Goal: Transaction & Acquisition: Purchase product/service

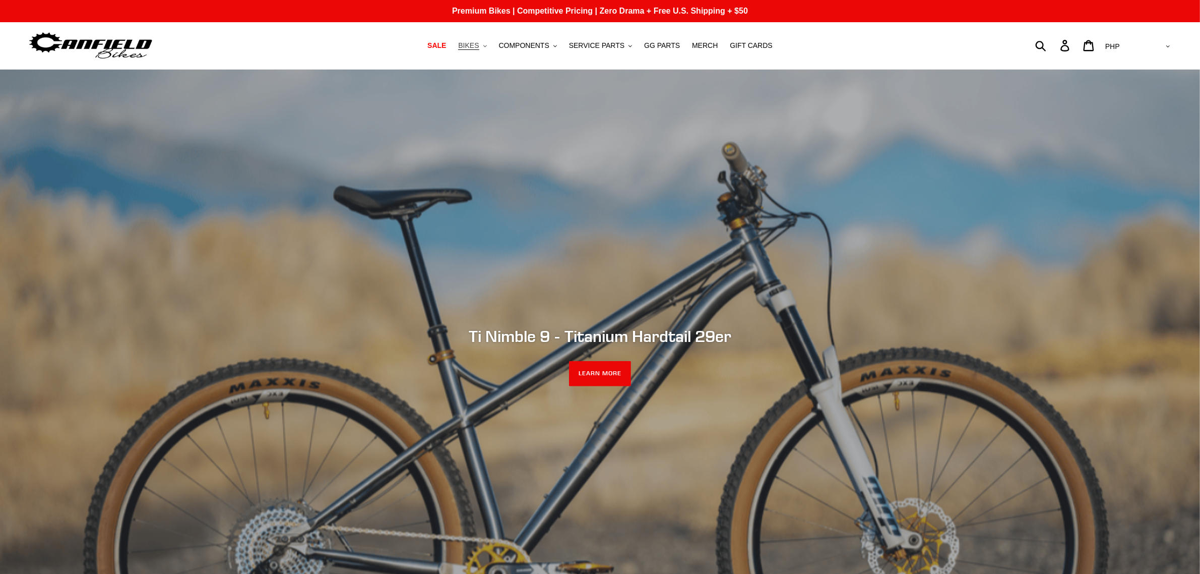
click at [492, 49] on button "BIKES .cls-1{fill:#231f20}" at bounding box center [472, 46] width 38 height 14
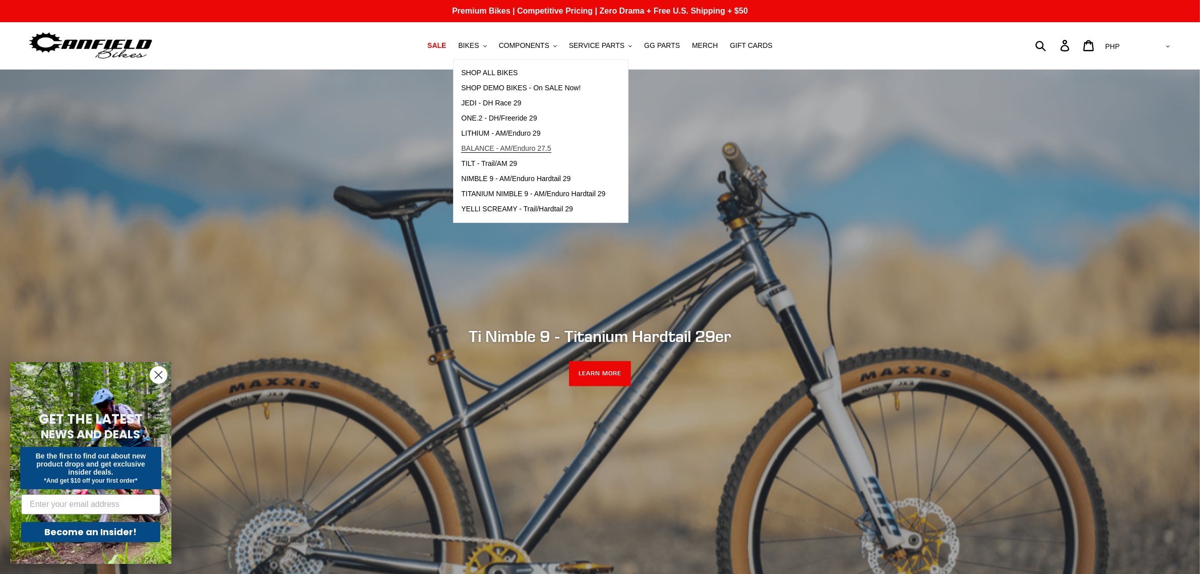
click at [493, 142] on link "BALANCE - AM/Enduro 27.5" at bounding box center [533, 148] width 159 height 15
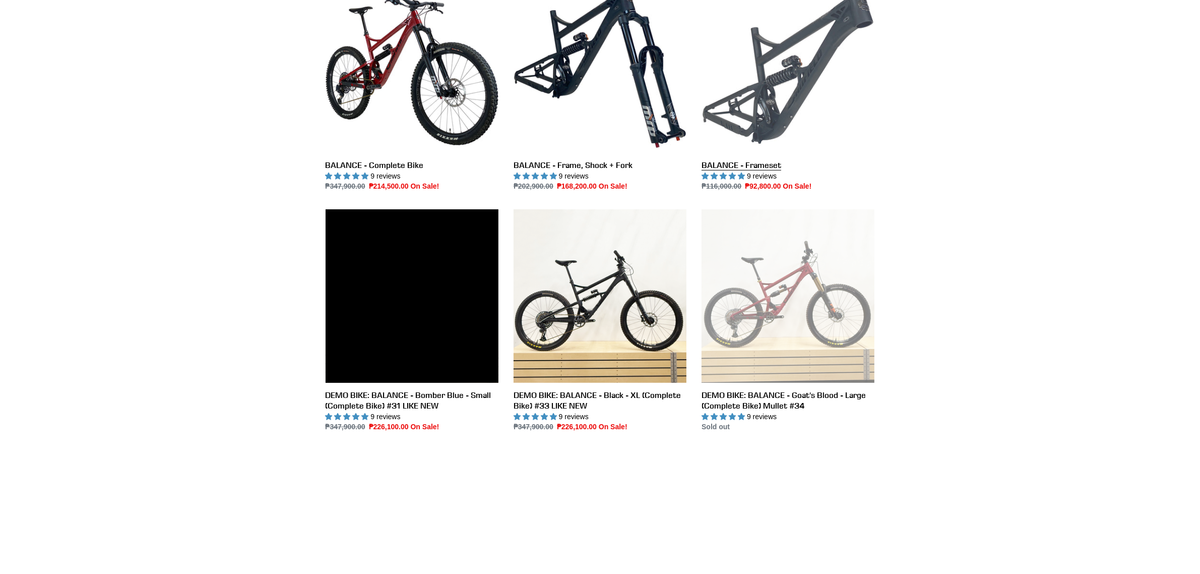
click at [805, 91] on link "BALANCE - Frameset" at bounding box center [788, 86] width 173 height 212
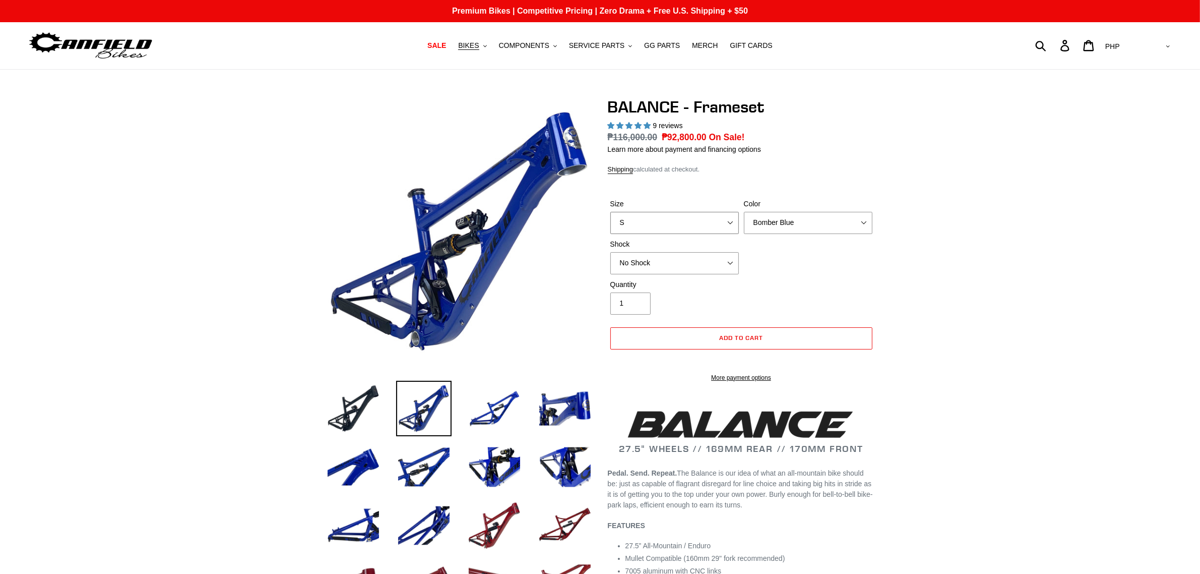
click at [699, 222] on select "S M L XL" at bounding box center [675, 223] width 129 height 22
select select "highest-rating"
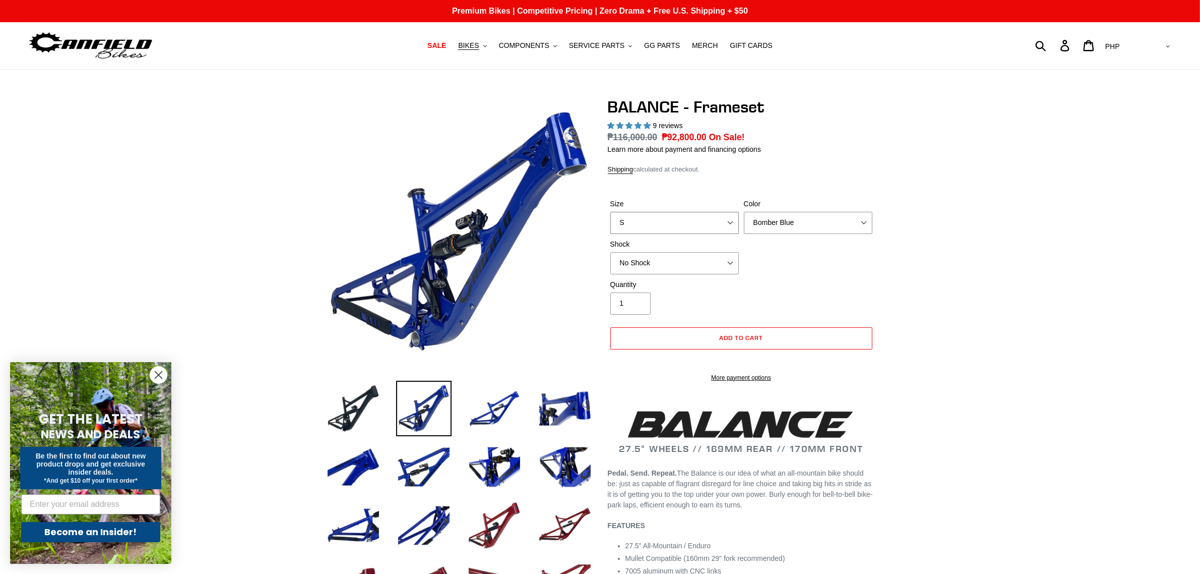
select select "M"
click at [611, 212] on select "S M L XL" at bounding box center [675, 223] width 129 height 22
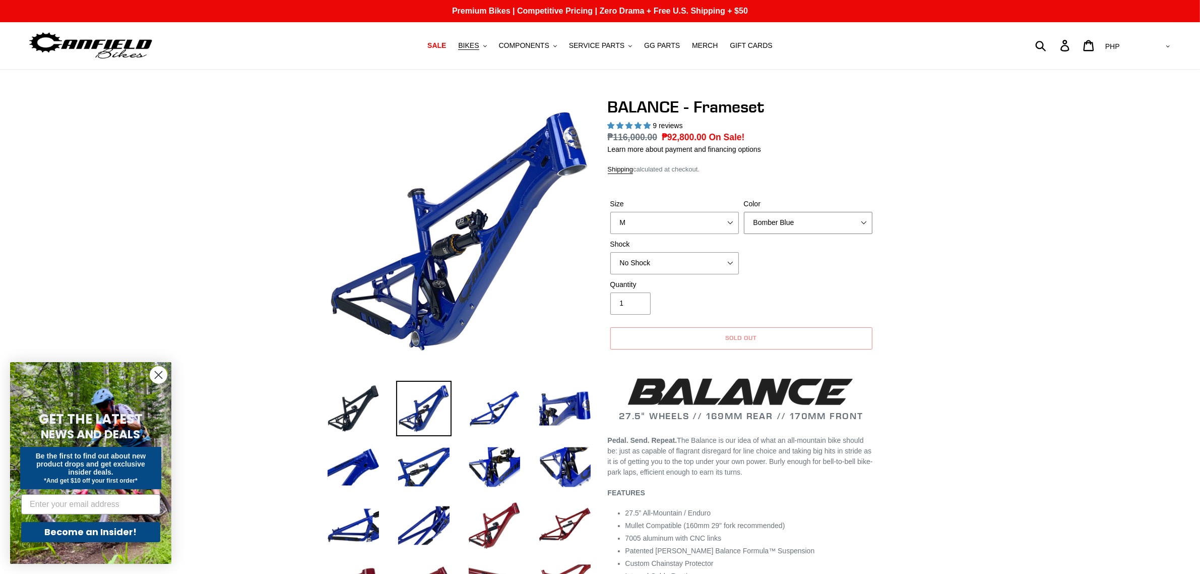
click at [805, 225] on select "Bomber Blue Goat's Blood Stealth Black" at bounding box center [808, 223] width 129 height 22
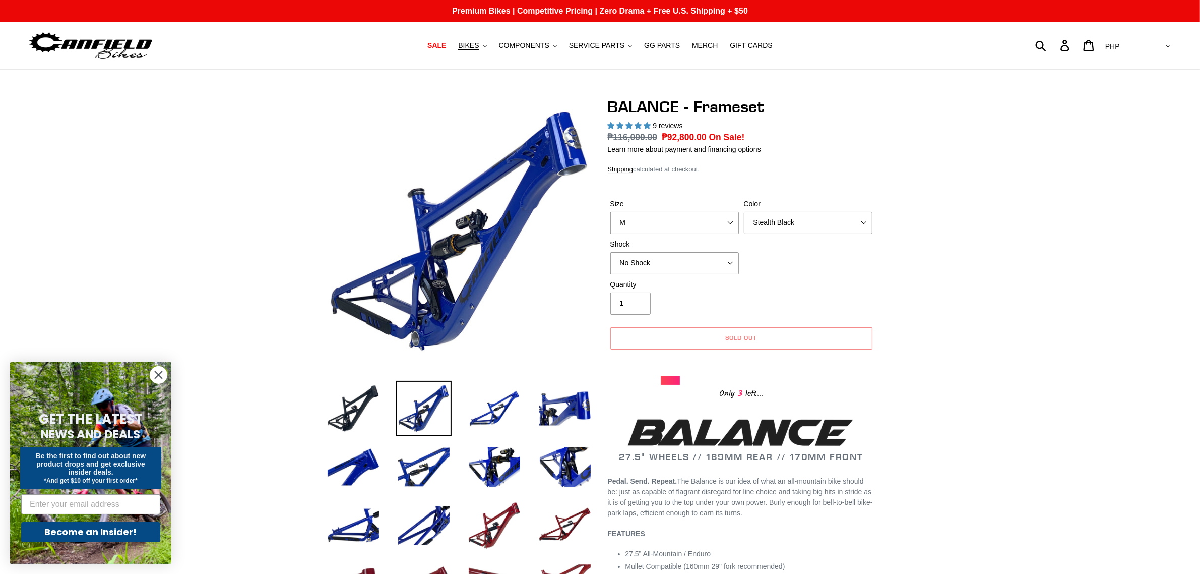
click at [744, 212] on select "Bomber Blue Goat's Blood Stealth Black" at bounding box center [808, 223] width 129 height 22
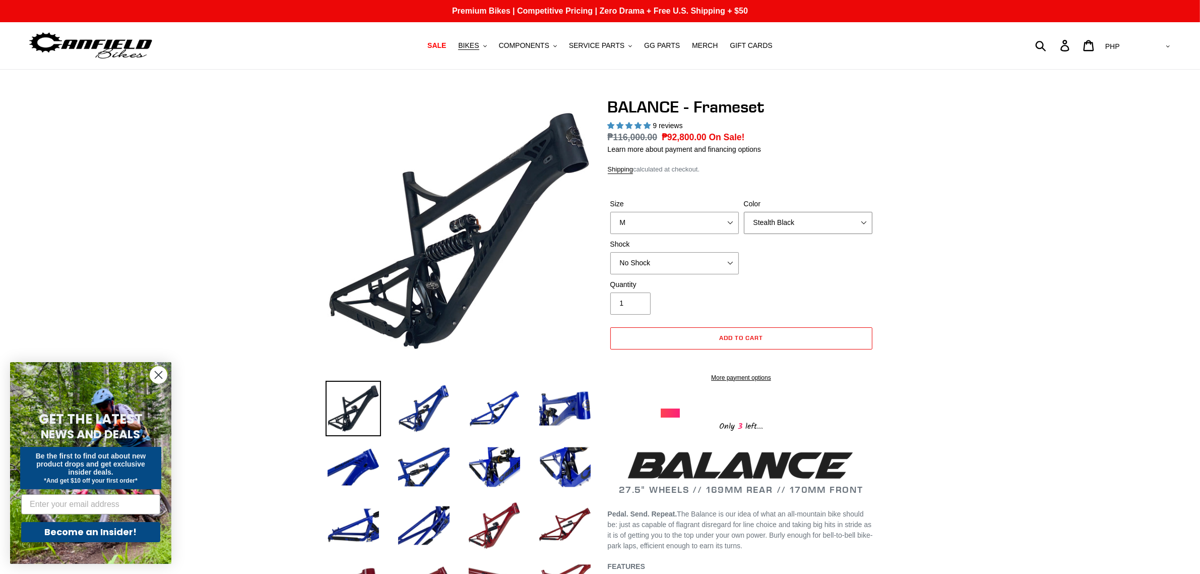
click at [807, 223] on select "Bomber Blue Goat's Blood Stealth Black" at bounding box center [808, 223] width 129 height 22
click at [744, 212] on select "Bomber Blue Goat's Blood Stealth Black" at bounding box center [808, 223] width 129 height 22
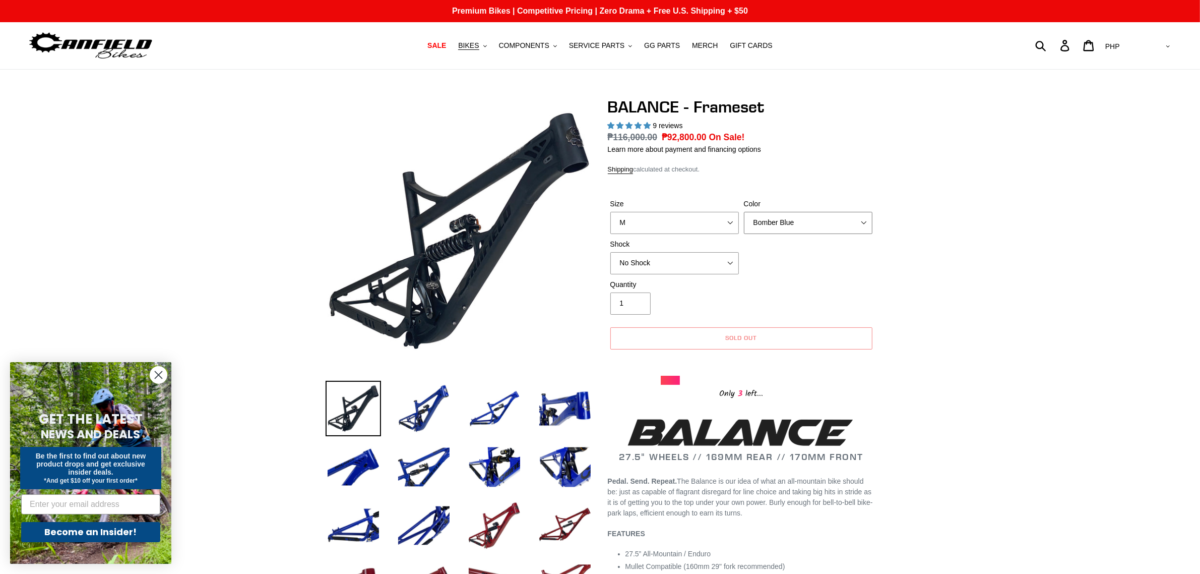
click at [810, 215] on select "Bomber Blue Goat's Blood Stealth Black" at bounding box center [808, 223] width 129 height 22
click at [744, 212] on select "Bomber Blue Goat's Blood Stealth Black" at bounding box center [808, 223] width 129 height 22
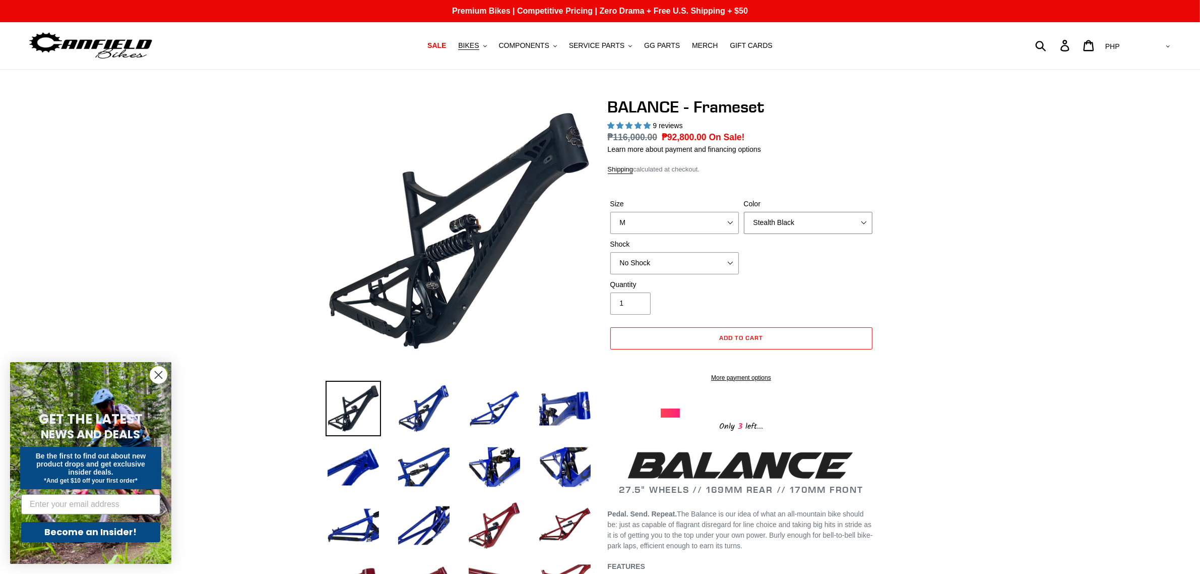
click at [798, 222] on select "Bomber Blue Goat's Blood Stealth Black" at bounding box center [808, 223] width 129 height 22
select select "Goat's Blood"
click at [744, 212] on select "Bomber Blue Goat's Blood Stealth Black" at bounding box center [808, 223] width 129 height 22
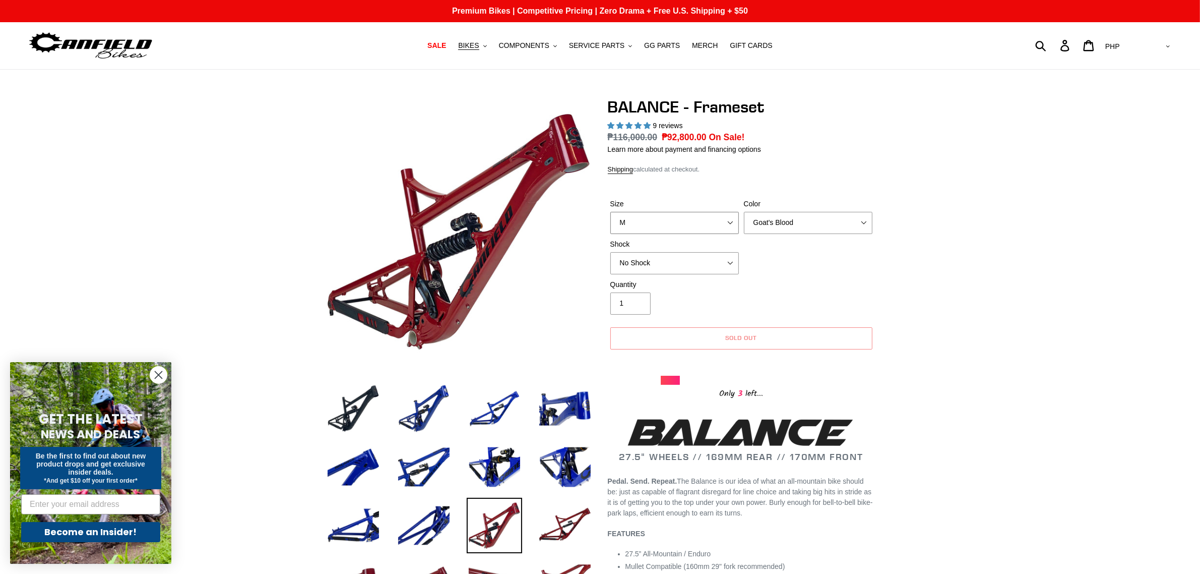
click at [702, 218] on select "S M L XL" at bounding box center [675, 223] width 129 height 22
select select "L"
click at [611, 212] on select "S M L XL" at bounding box center [675, 223] width 129 height 22
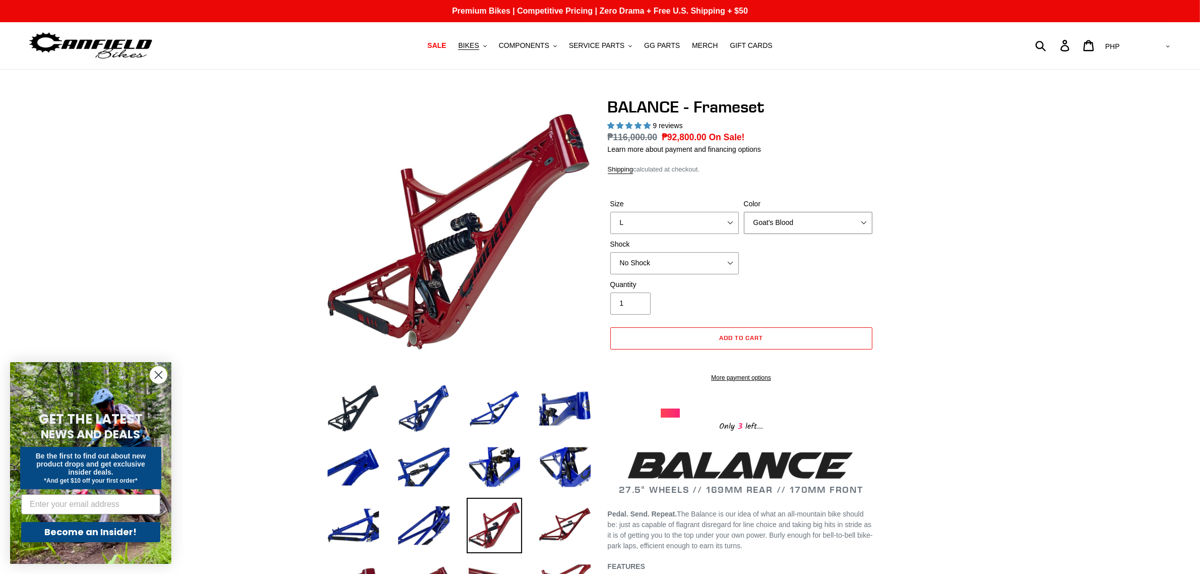
click at [797, 217] on select "Bomber Blue Goat's Blood Stealth Black" at bounding box center [808, 223] width 129 height 22
select select "Bomber Blue"
click at [744, 212] on select "Bomber Blue Goat's Blood Stealth Black" at bounding box center [808, 223] width 129 height 22
click at [664, 203] on label "Size" at bounding box center [675, 204] width 129 height 11
click at [664, 212] on select "S M L XL" at bounding box center [675, 223] width 129 height 22
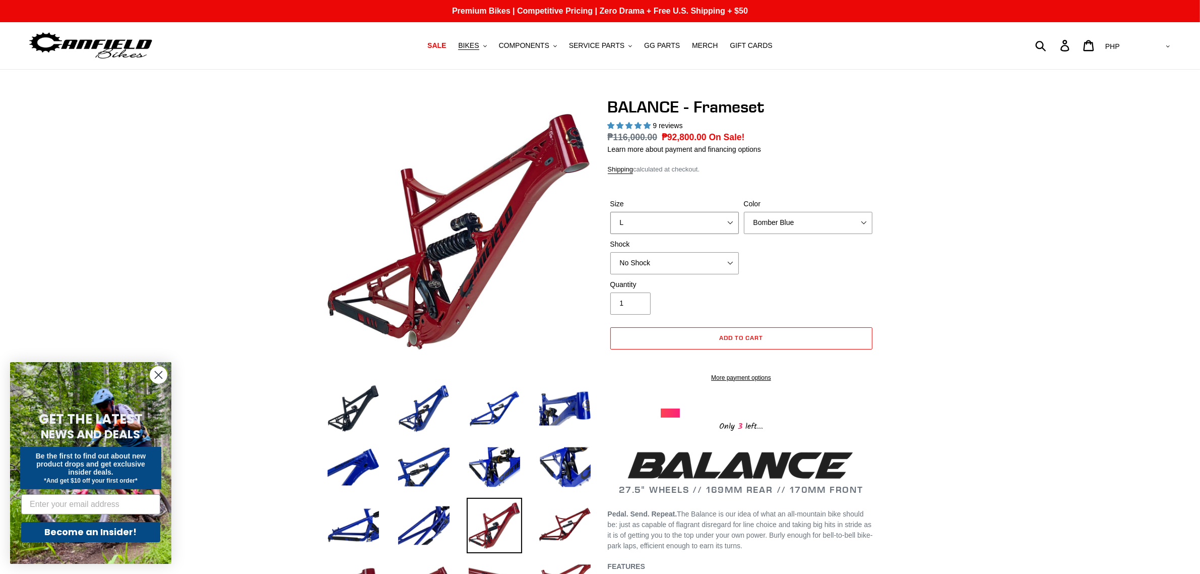
click at [664, 215] on select "S M L XL" at bounding box center [675, 223] width 129 height 22
click at [1152, 42] on select "AED AFN ALL AMD ANG AUD AWG AZN BAM BBD BDT BGN BIF BND BOB BSD BWP BZD CAD CDF…" at bounding box center [1137, 46] width 71 height 19
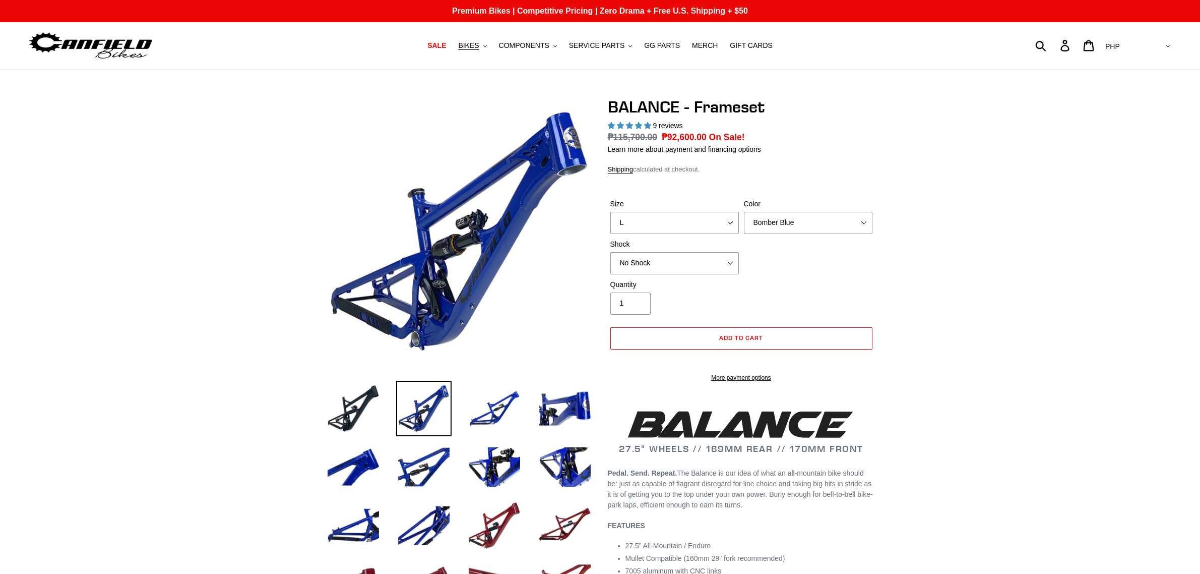
select select "L"
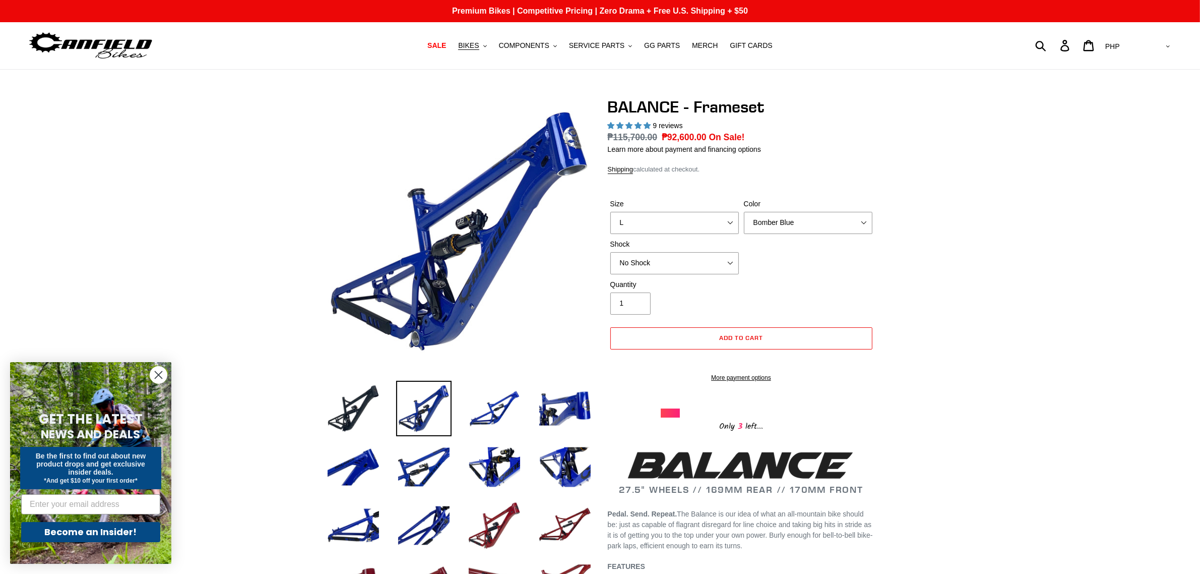
click at [1156, 49] on select "AED AFN ALL AMD ANG AUD AWG AZN BAM BBD BDT BGN BIF BND BOB BSD BWP BZD CAD CDF…" at bounding box center [1137, 46] width 71 height 19
select select "USD"
click at [1142, 37] on select "AED AFN ALL AMD ANG AUD AWG AZN BAM BBD BDT BGN BIF BND BOB BSD BWP BZD CAD CDF…" at bounding box center [1137, 46] width 71 height 19
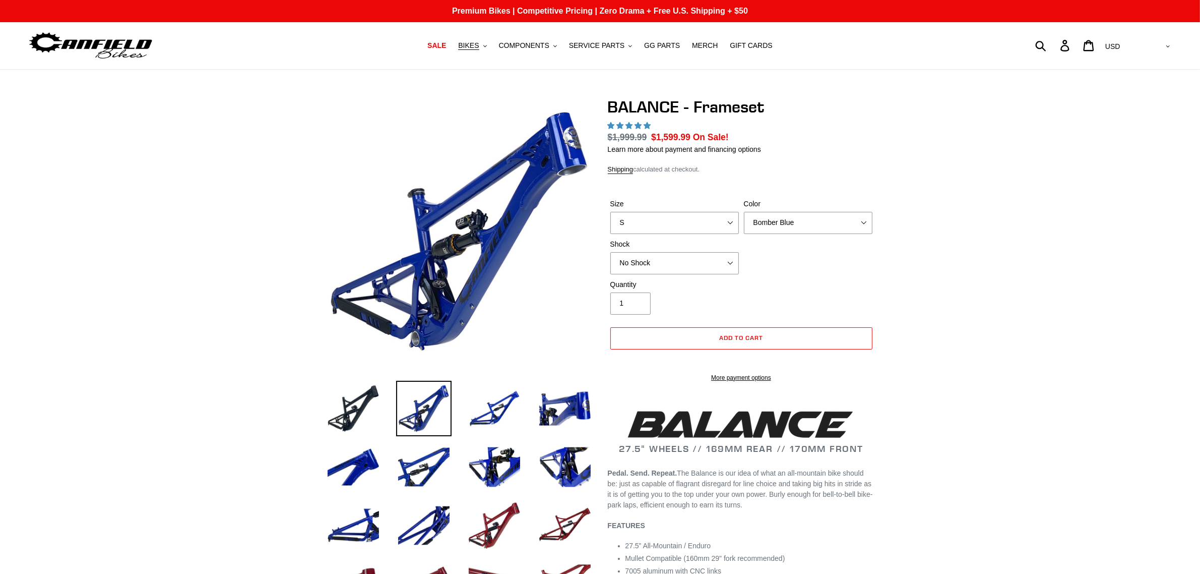
select select "highest-rating"
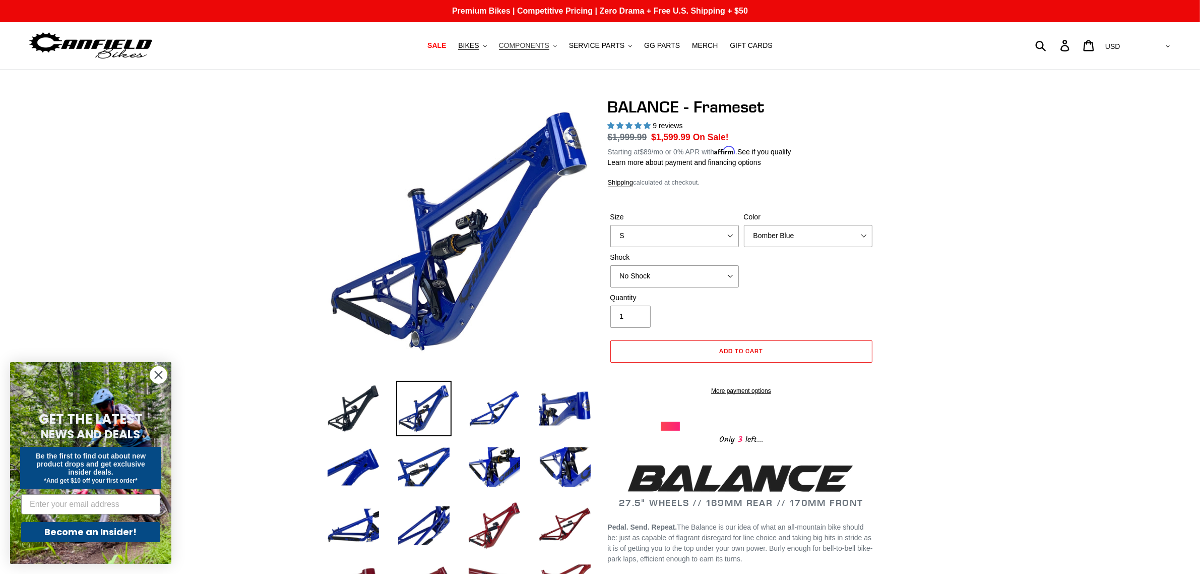
click at [542, 44] on span "COMPONENTS" at bounding box center [524, 45] width 50 height 9
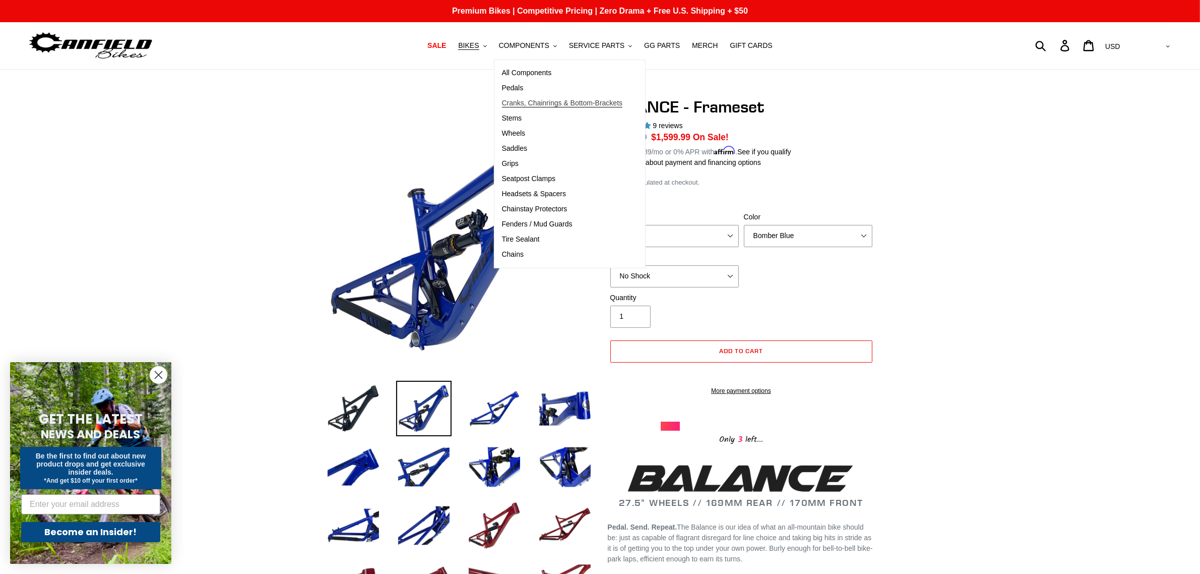
click at [562, 103] on span "Cranks, Chainrings & Bottom-Brackets" at bounding box center [562, 103] width 121 height 9
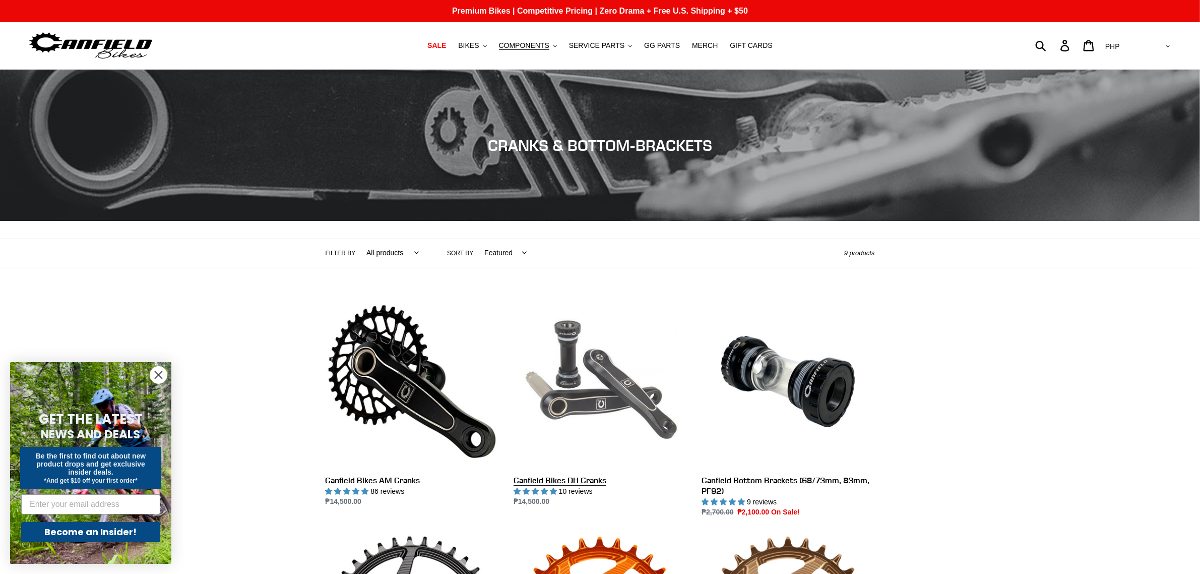
click at [608, 385] on link "Canfield Bikes DH Cranks" at bounding box center [600, 401] width 173 height 212
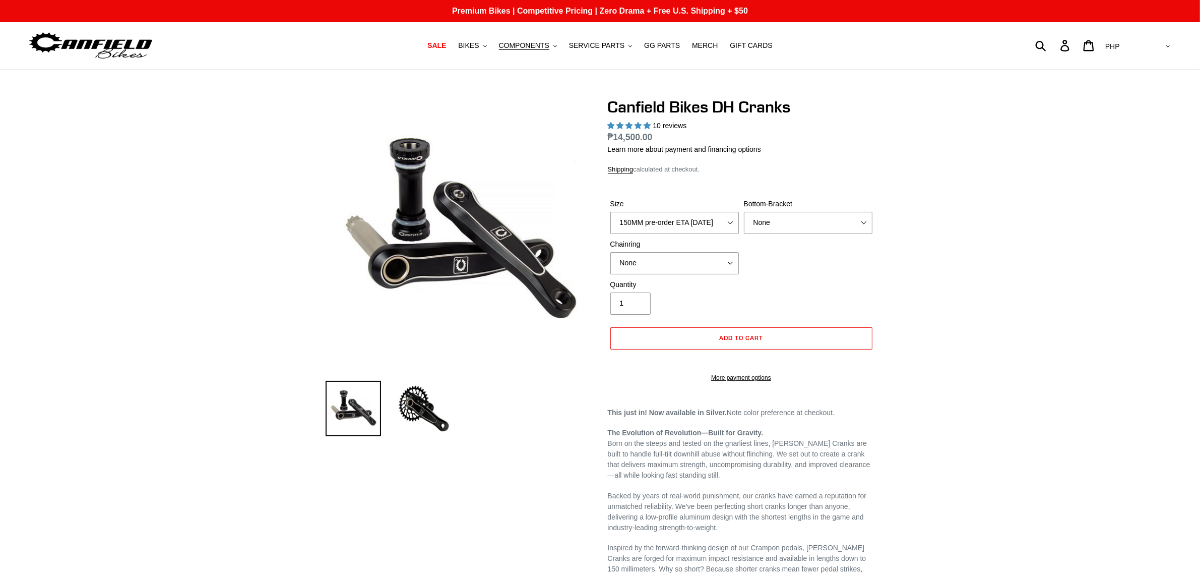
select select "highest-rating"
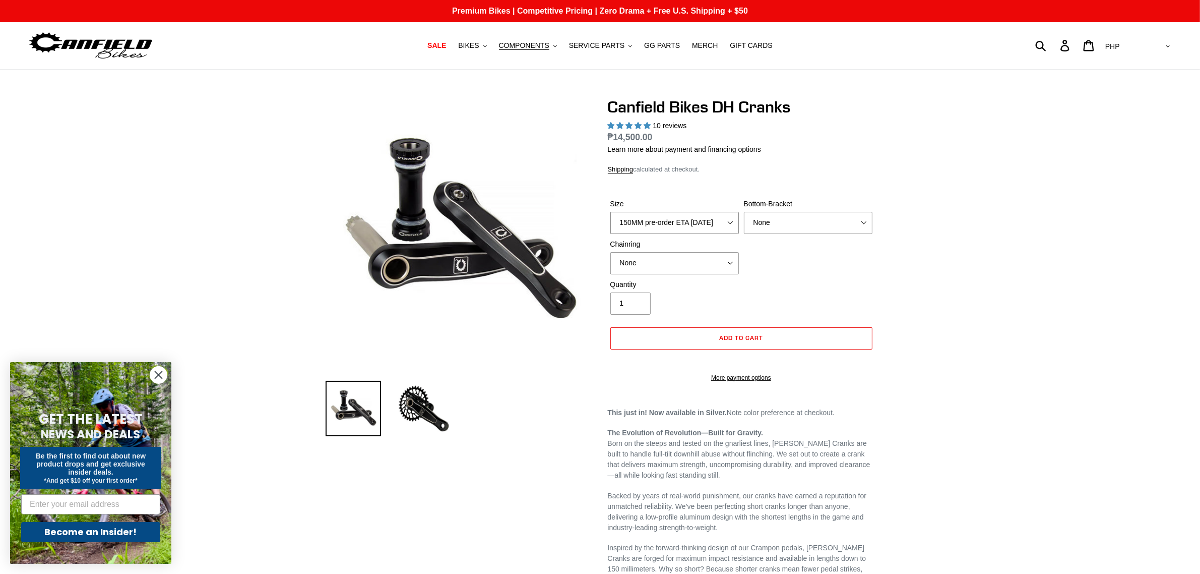
click at [714, 222] on select "150MM pre-order ETA 9/30/25 155MM pre-order ETA 9/30/25 160MM 165MM" at bounding box center [675, 223] width 129 height 22
select select "160MM"
click at [611, 212] on select "150MM pre-order ETA 9/30/25 155MM pre-order ETA 9/30/25 160MM 165MM" at bounding box center [675, 223] width 129 height 22
click at [695, 223] on select "150MM pre-order ETA 9/30/25 155MM pre-order ETA 9/30/25 160MM 165MM" at bounding box center [675, 223] width 129 height 22
click at [855, 284] on div "Quantity 1" at bounding box center [741, 299] width 267 height 40
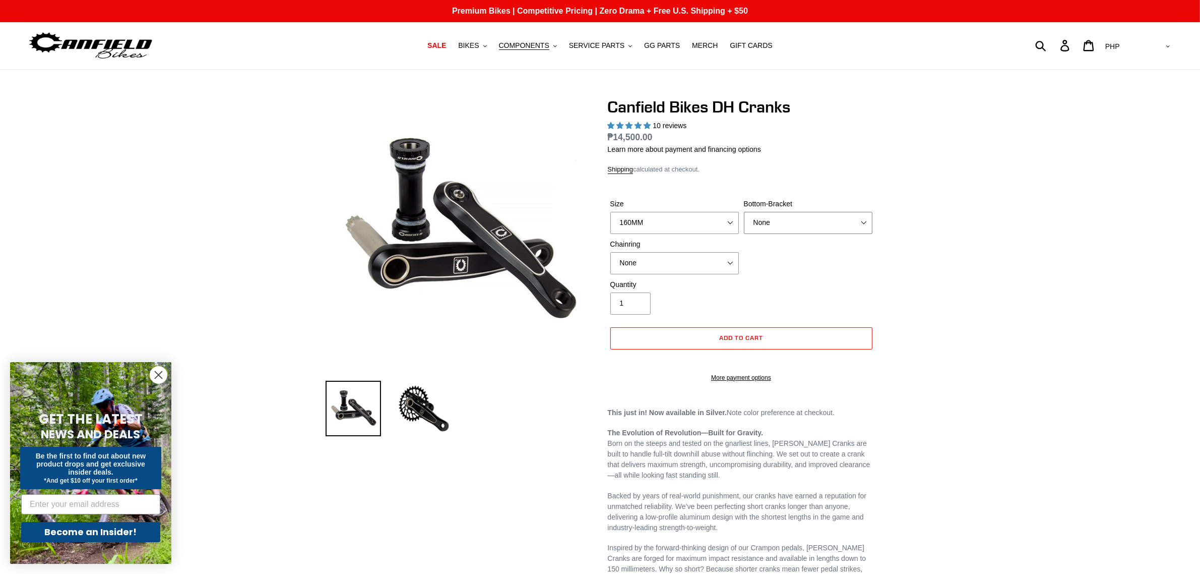
click at [822, 212] on select "None BSA Threaded 83mm" at bounding box center [808, 223] width 129 height 22
select select "BSA Threaded 83mm"
click at [744, 212] on select "None BSA Threaded 83mm" at bounding box center [808, 223] width 129 height 22
click at [562, 46] on button "COMPONENTS .cls-1{fill:#231f20}" at bounding box center [528, 46] width 68 height 14
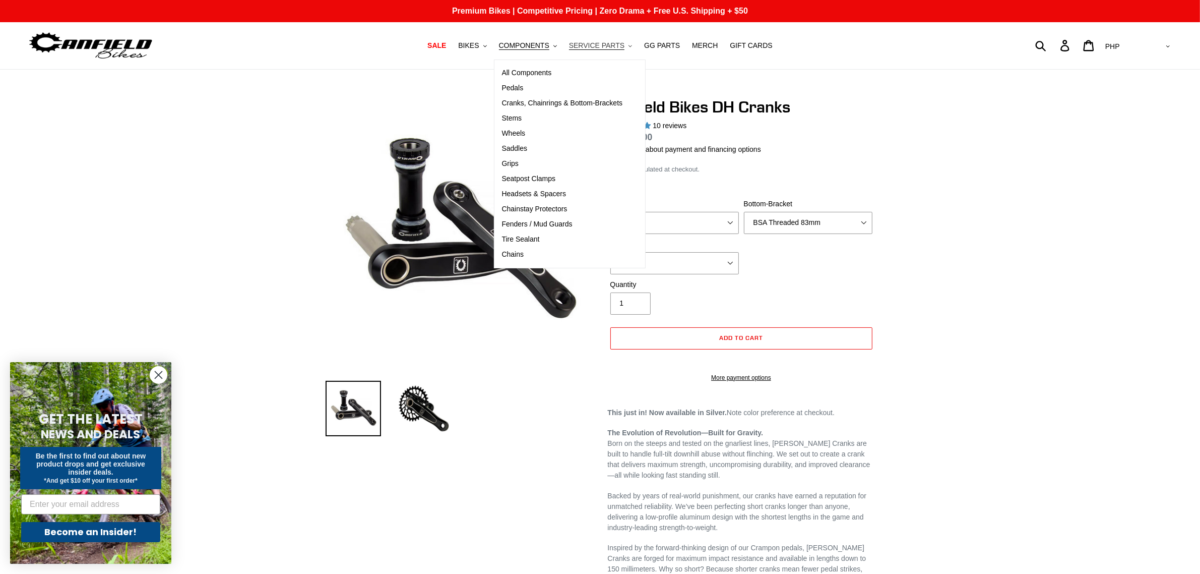
click at [611, 39] on button "SERVICE PARTS .cls-1{fill:#231f20}" at bounding box center [600, 46] width 73 height 14
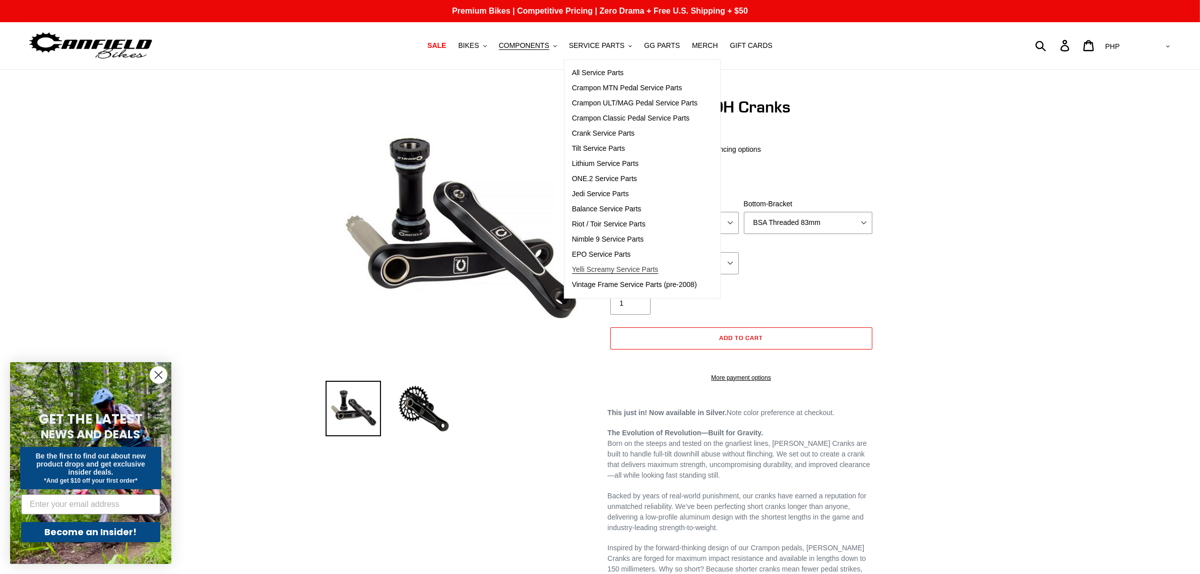
click at [602, 271] on span "Yelli Screamy Service Parts" at bounding box center [615, 269] width 86 height 9
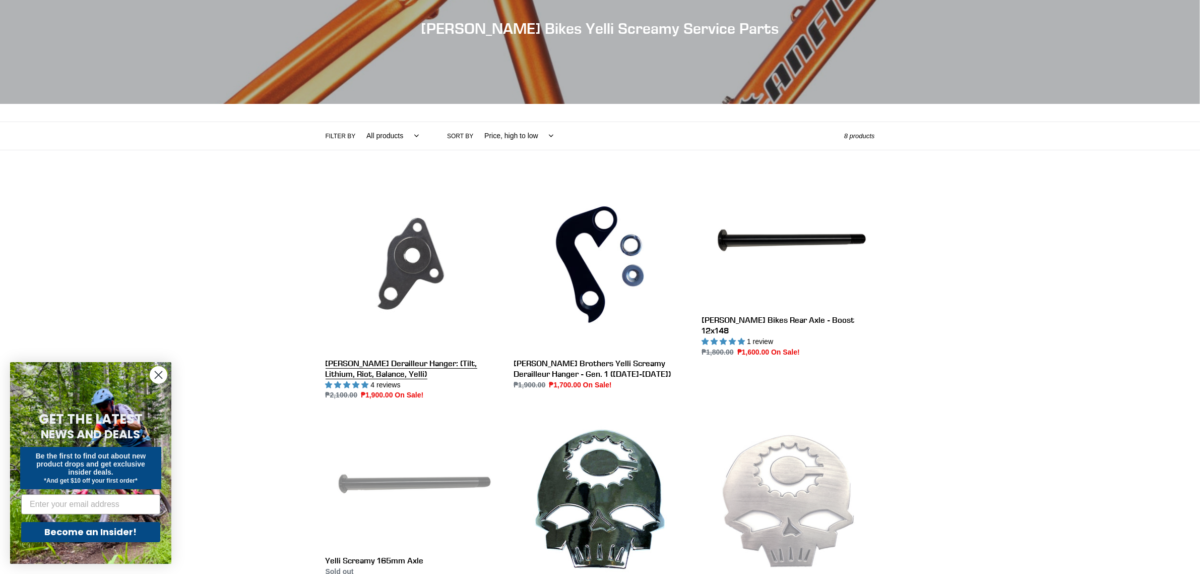
scroll to position [252, 0]
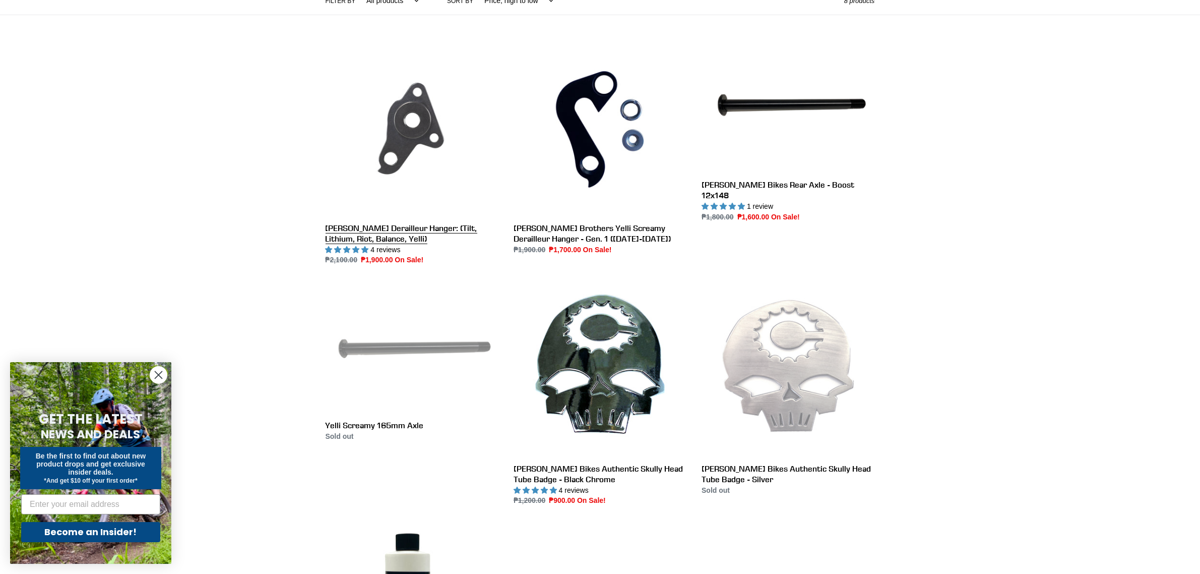
click at [389, 147] on link "[PERSON_NAME] Derailleur Hanger: (Tilt, Lithium, Riot, Balance, Yelli)" at bounding box center [412, 154] width 173 height 223
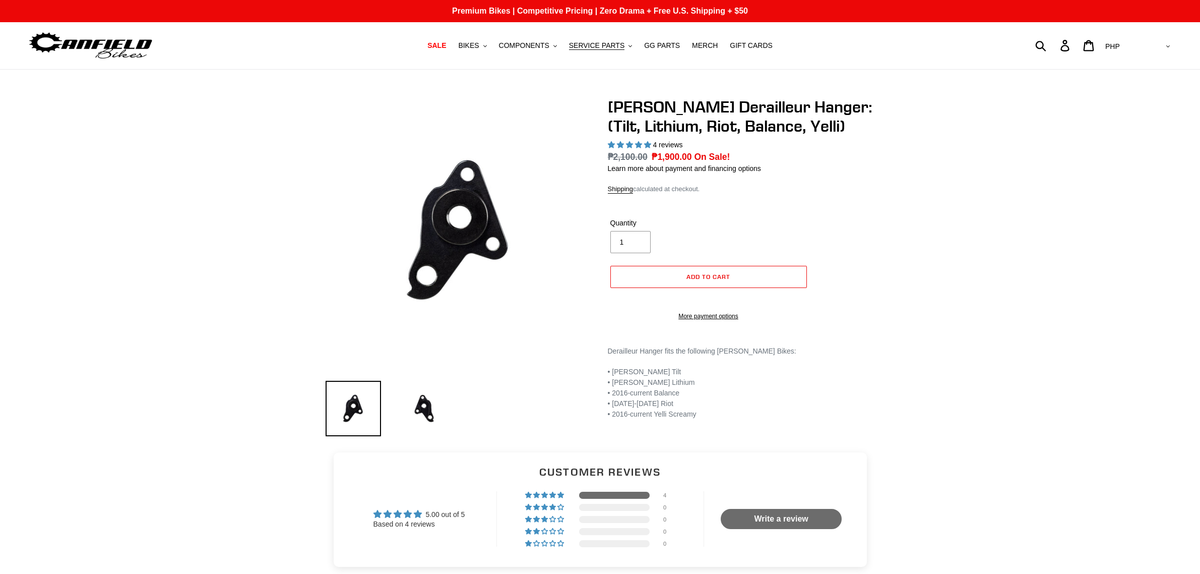
select select "highest-rating"
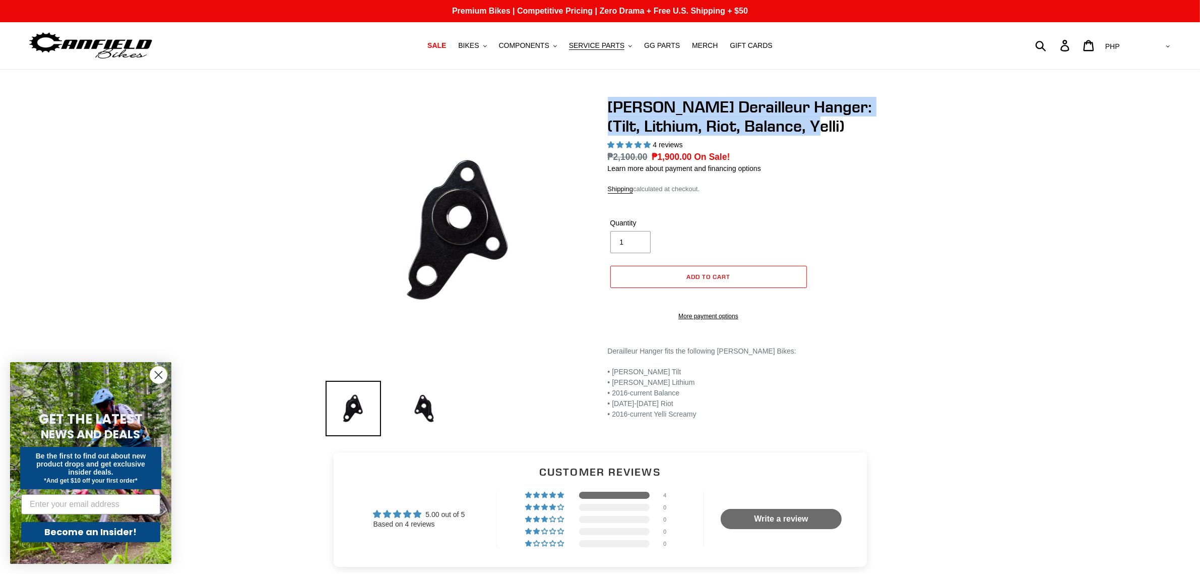
drag, startPoint x: 604, startPoint y: 96, endPoint x: 842, endPoint y: 119, distance: 239.1
click at [842, 119] on main "[PERSON_NAME] Derailleur Hanger: (Tilt, Lithium, Riot, Balance, Yelli) 4 review…" at bounding box center [600, 489] width 1200 height 838
copy h1 "[PERSON_NAME] Derailleur Hanger: (Tilt, Lithium, Riot, Balance, Yelli)"
